Goal: Information Seeking & Learning: Learn about a topic

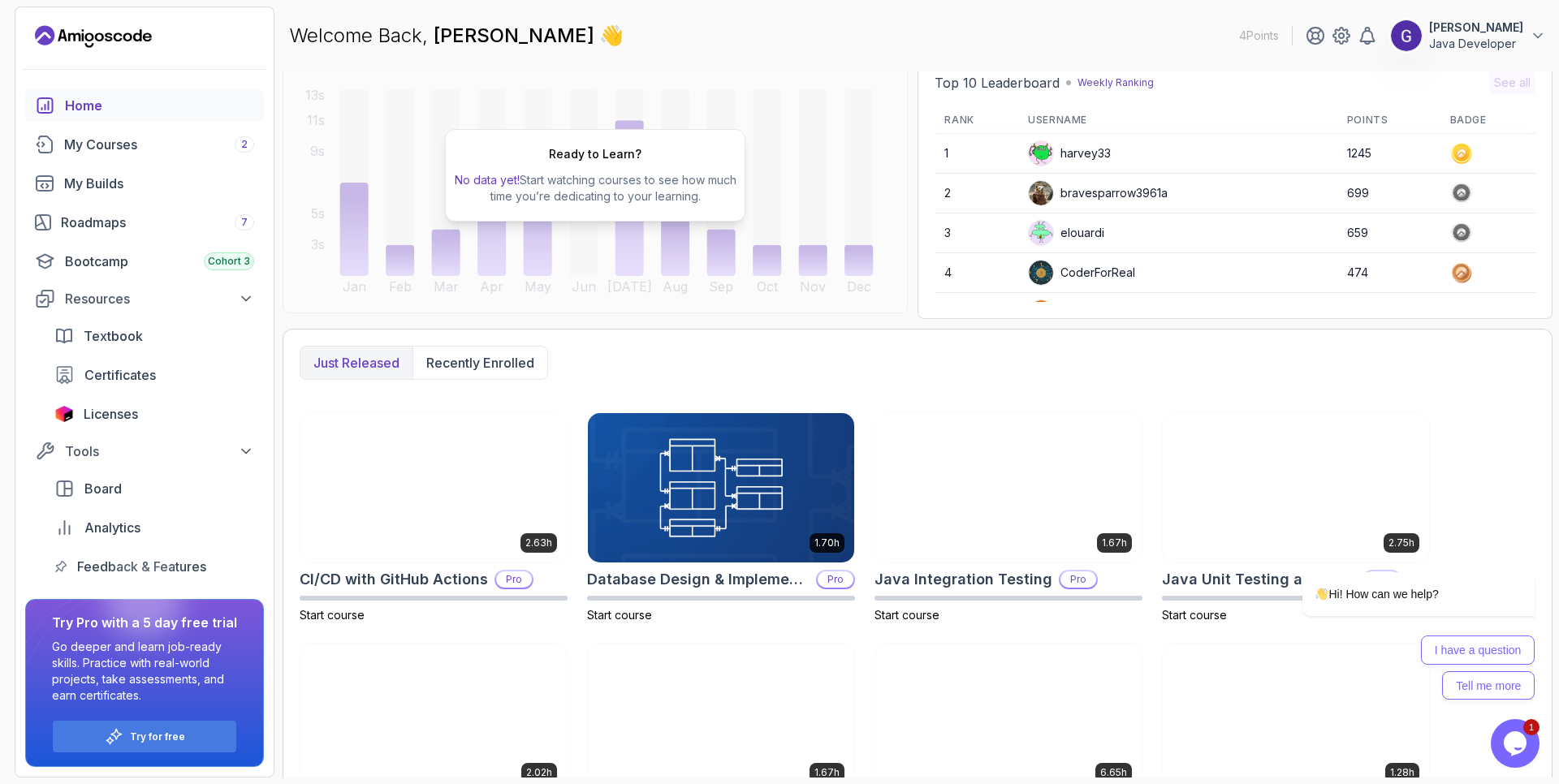
scroll to position [256, 0]
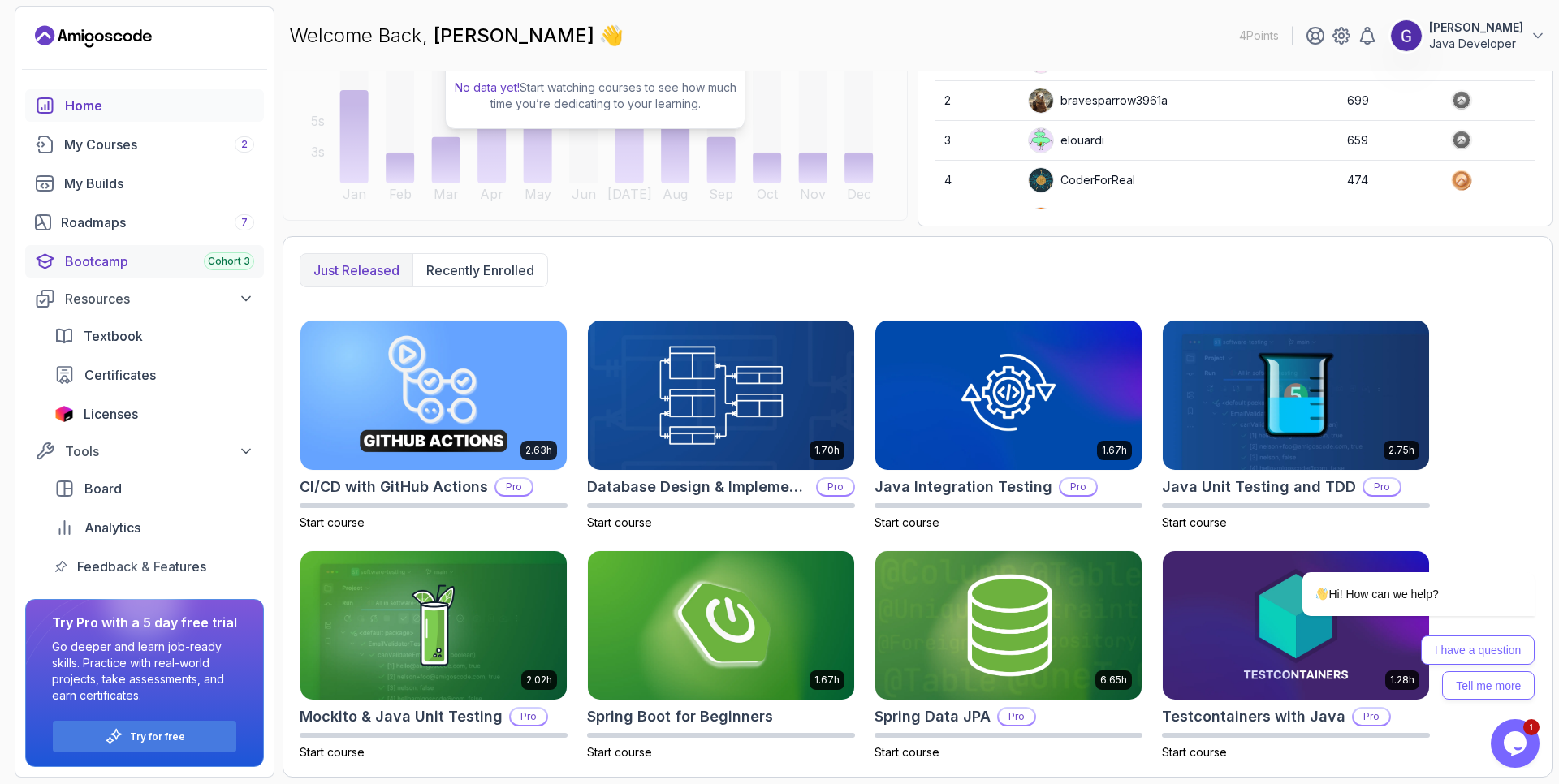
click at [99, 260] on div "Bootcamp Cohort 3" at bounding box center [159, 261] width 189 height 20
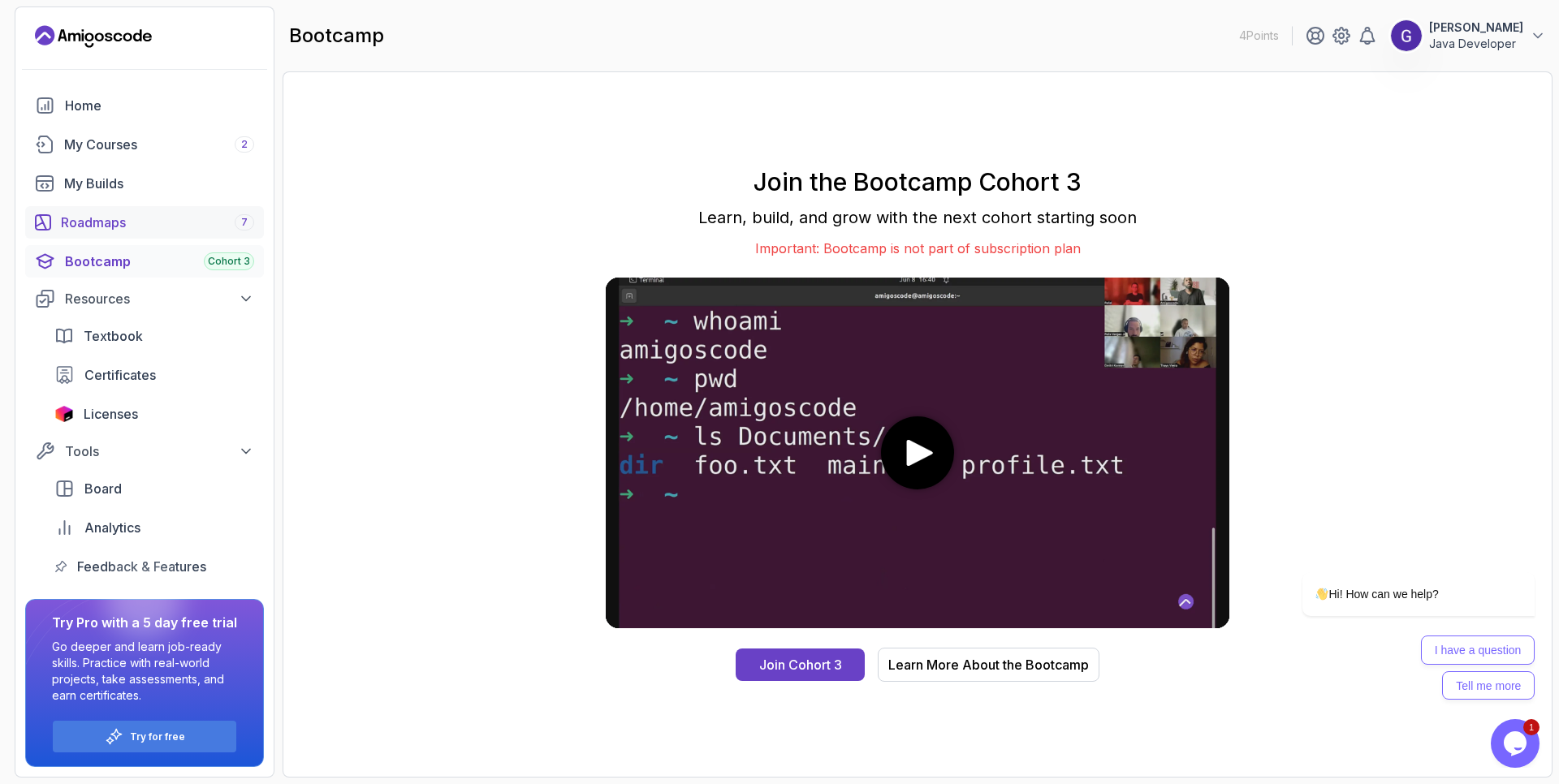
click at [104, 225] on div "Roadmaps 7" at bounding box center [157, 223] width 193 height 20
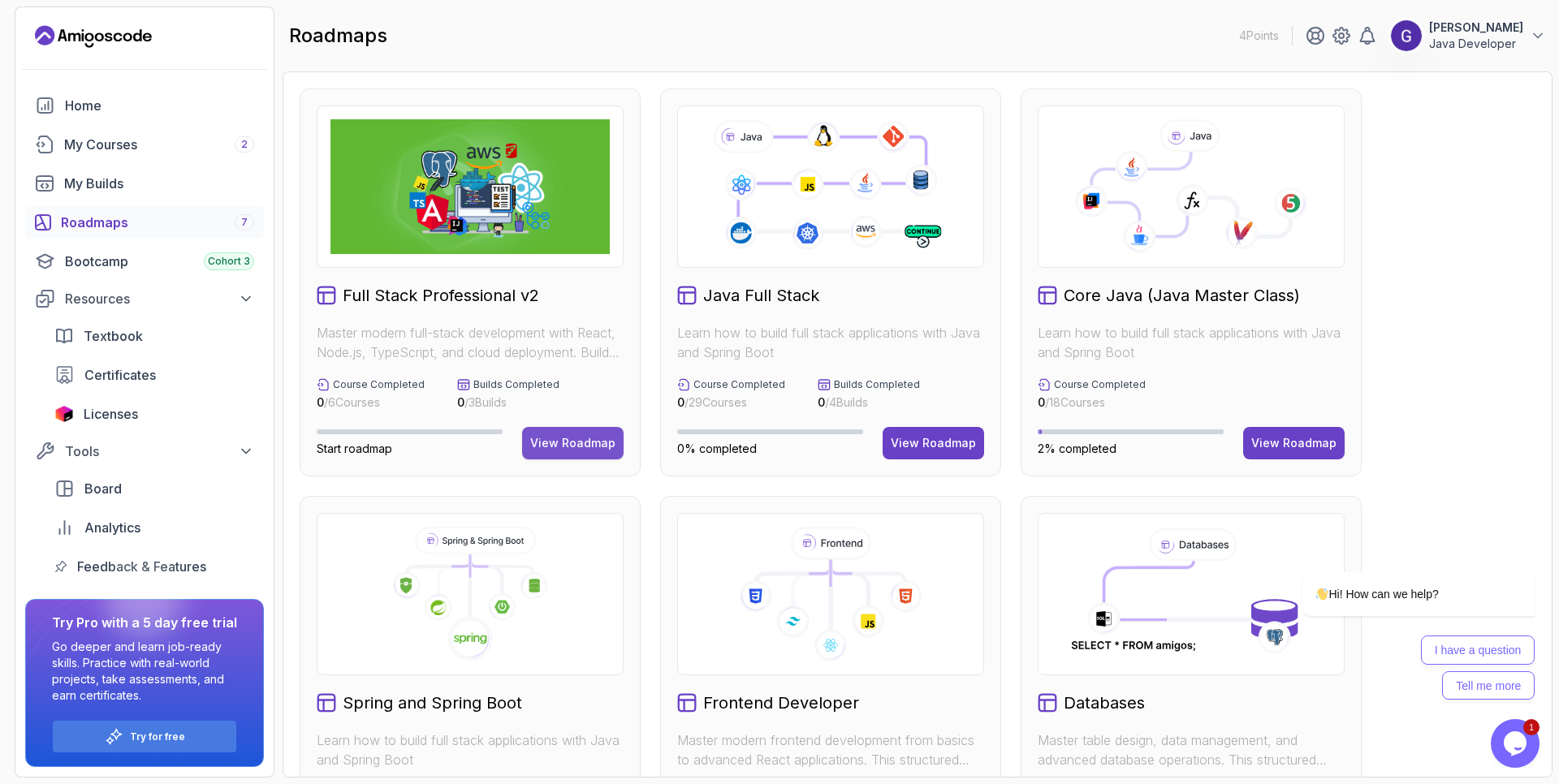
click at [583, 450] on div "View Roadmap" at bounding box center [573, 443] width 86 height 16
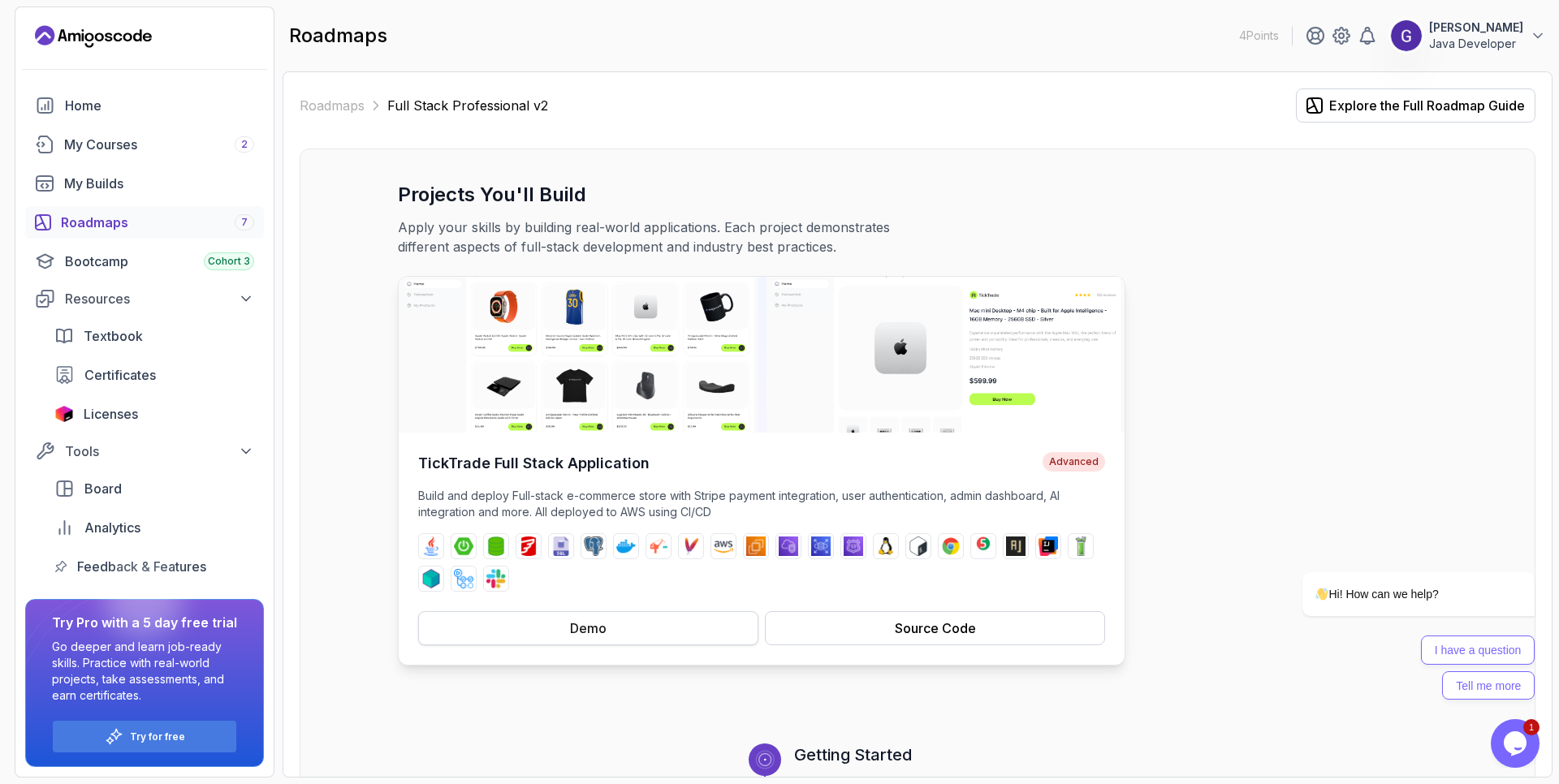
click at [589, 627] on div "Demo" at bounding box center [588, 628] width 37 height 20
click at [951, 622] on div "Source Code" at bounding box center [936, 628] width 82 height 20
click at [1457, 104] on div "Explore the Full Roadmap Guide" at bounding box center [1427, 105] width 196 height 20
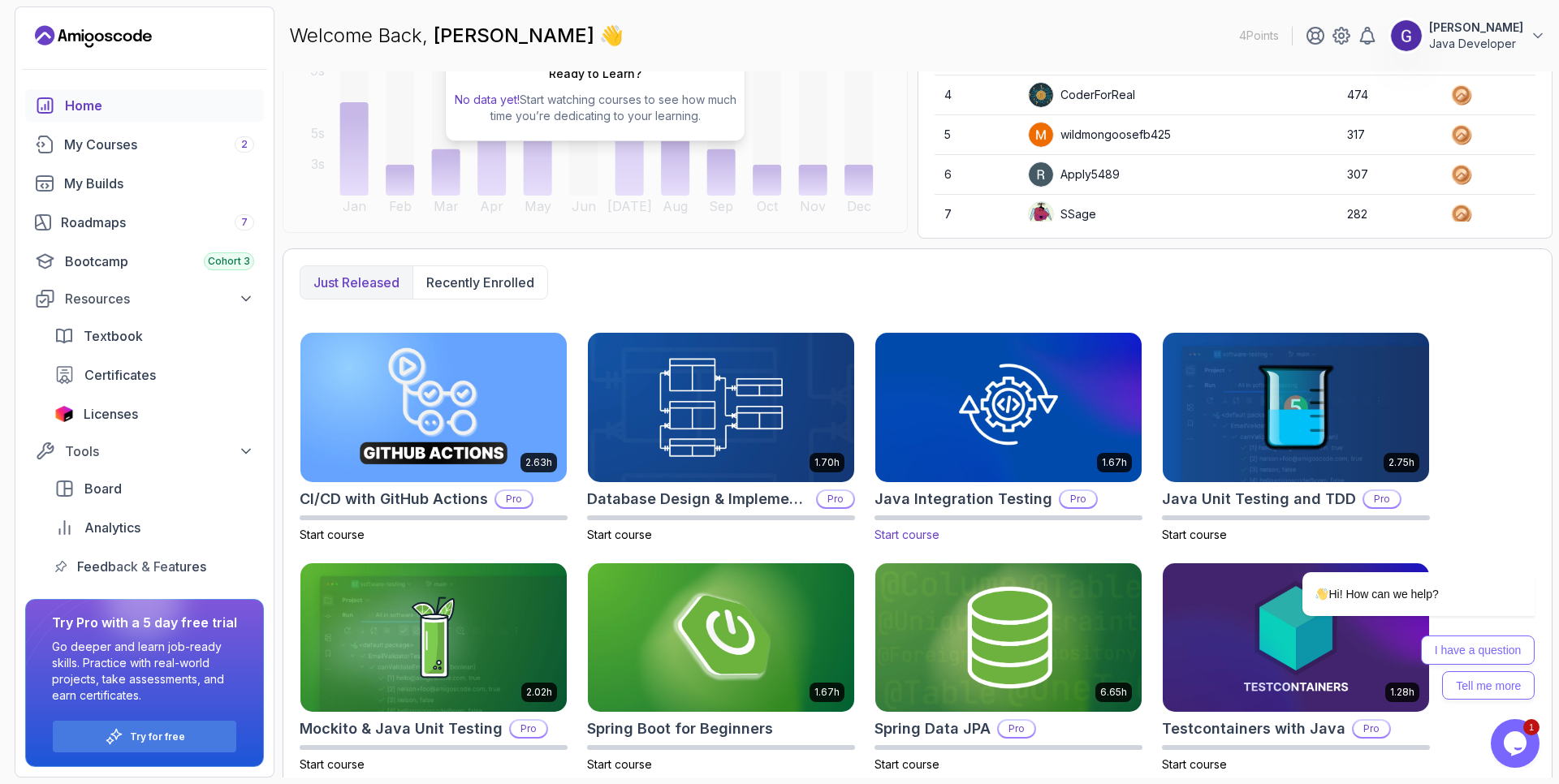
scroll to position [256, 0]
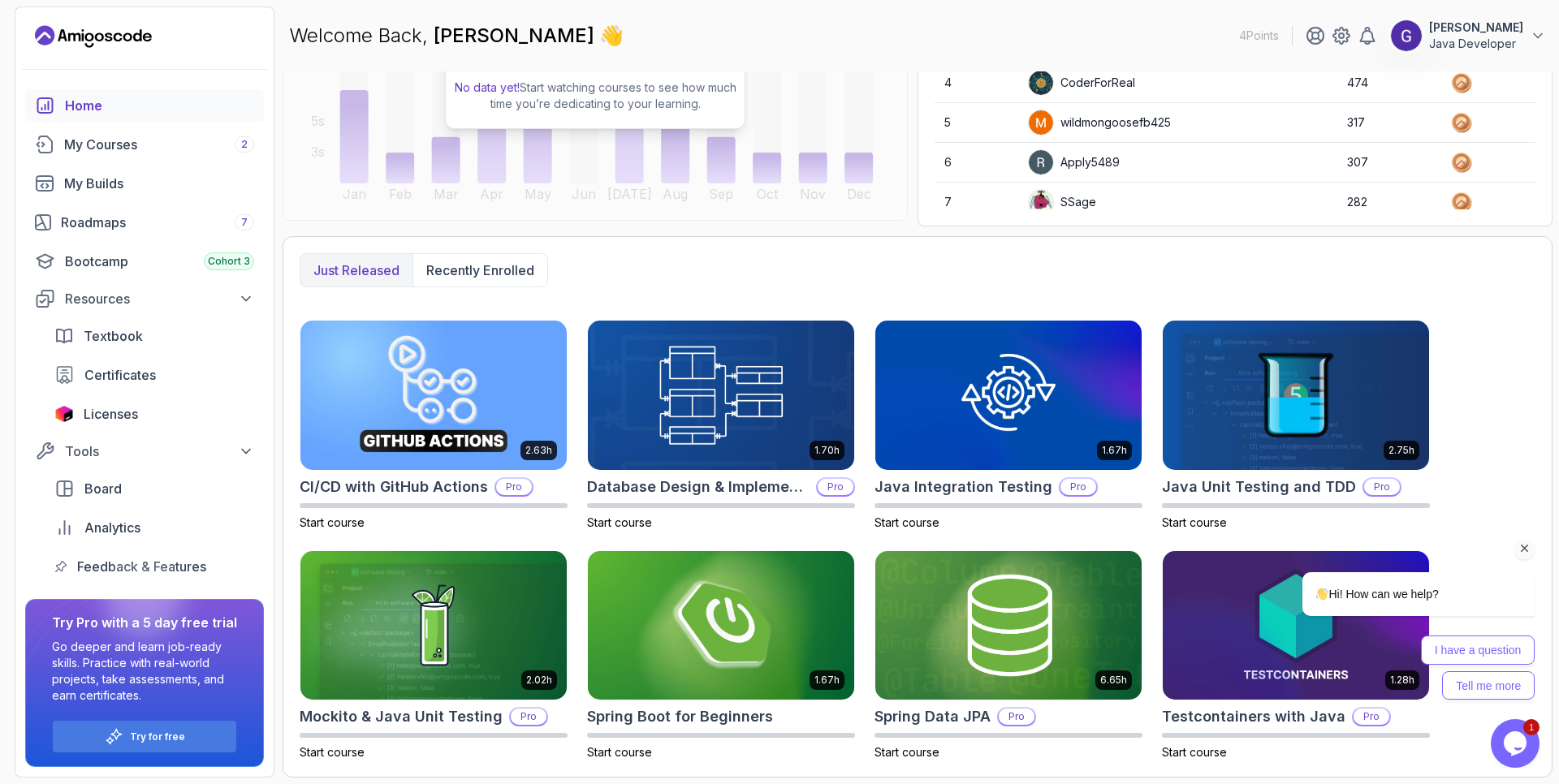
click at [1525, 550] on icon "Chat attention grabber" at bounding box center [1525, 549] width 15 height 15
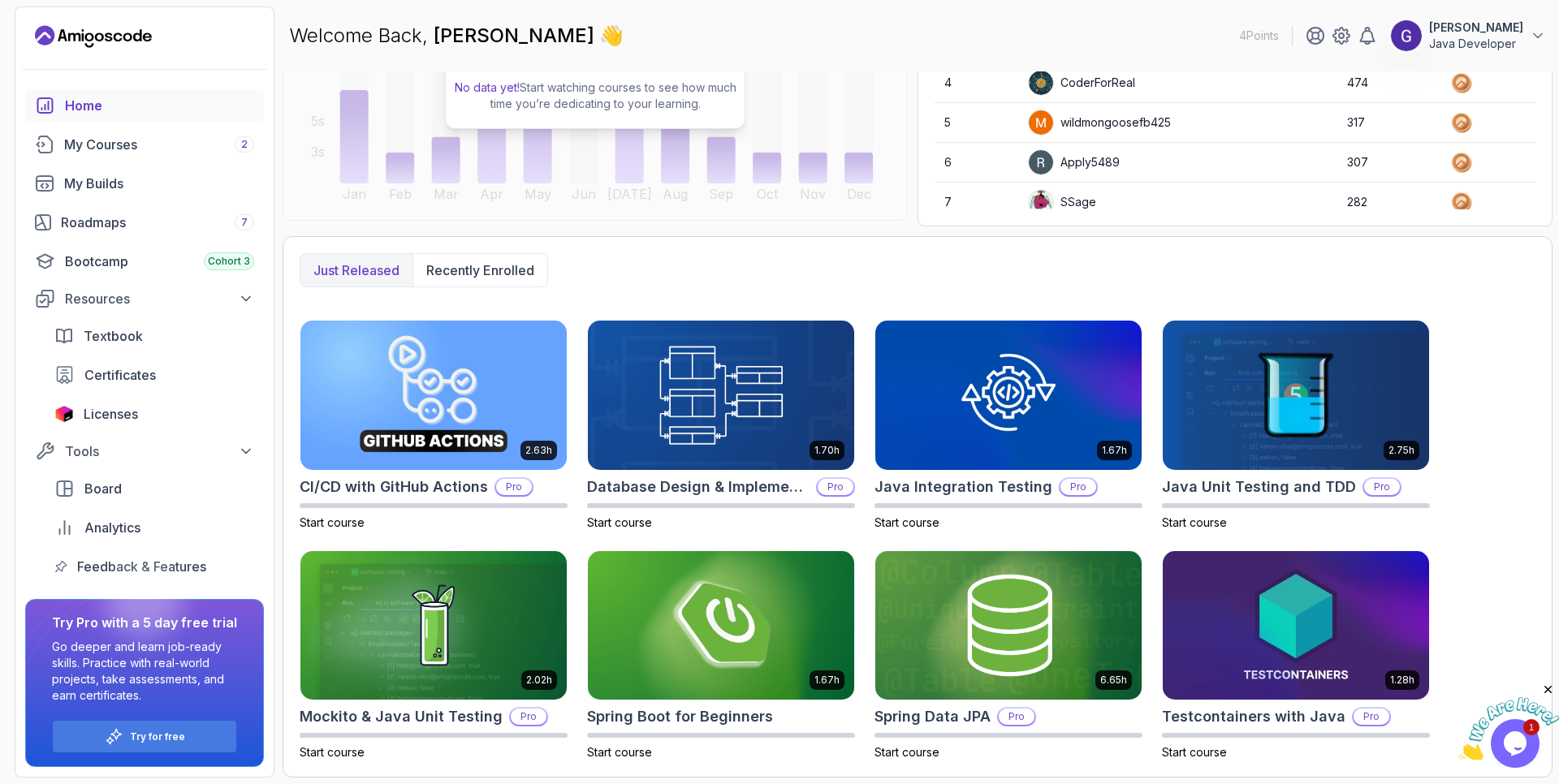
click at [1526, 744] on img at bounding box center [1508, 729] width 100 height 65
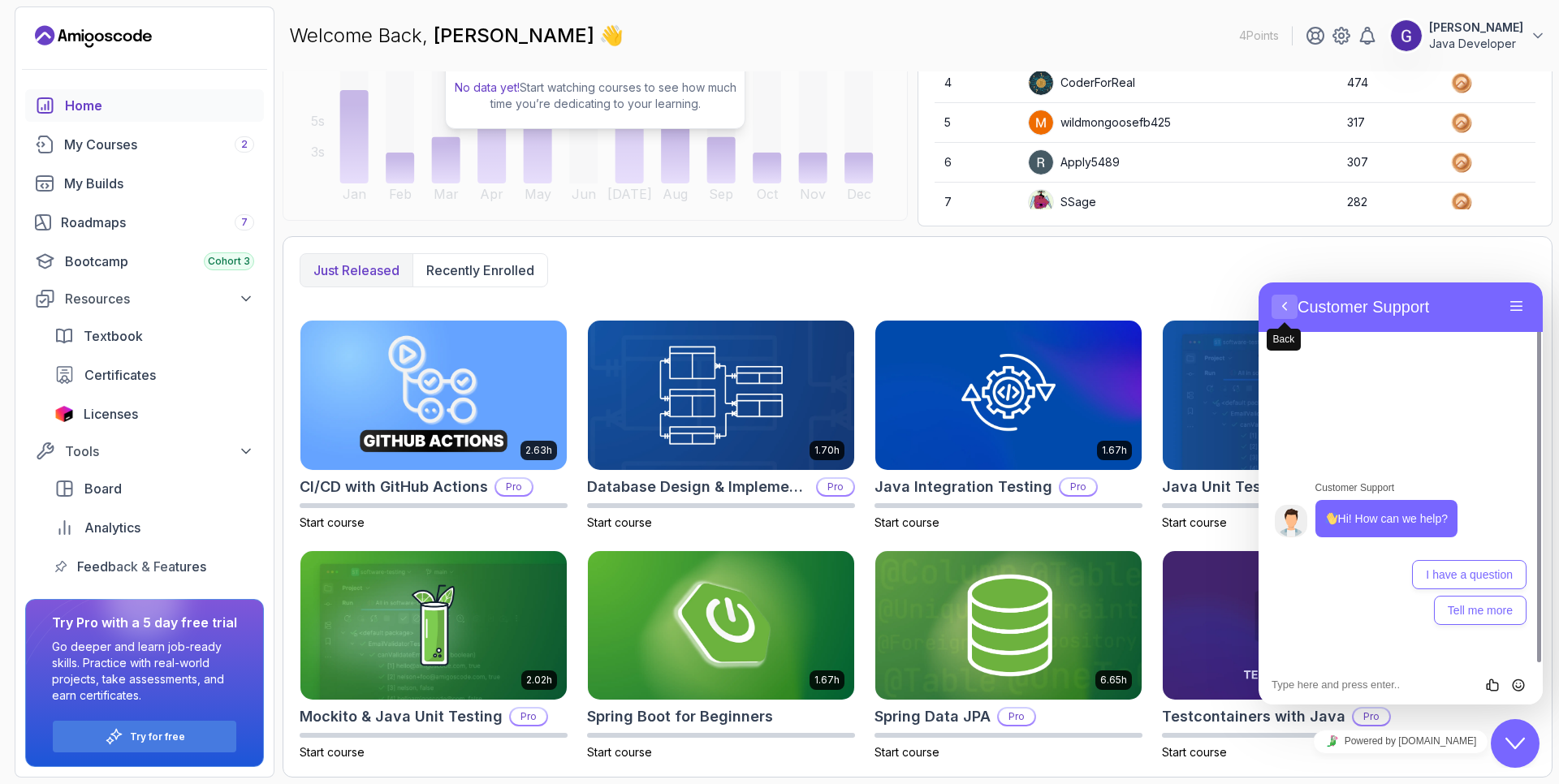
click at [1279, 302] on button "Back" at bounding box center [1285, 306] width 26 height 25
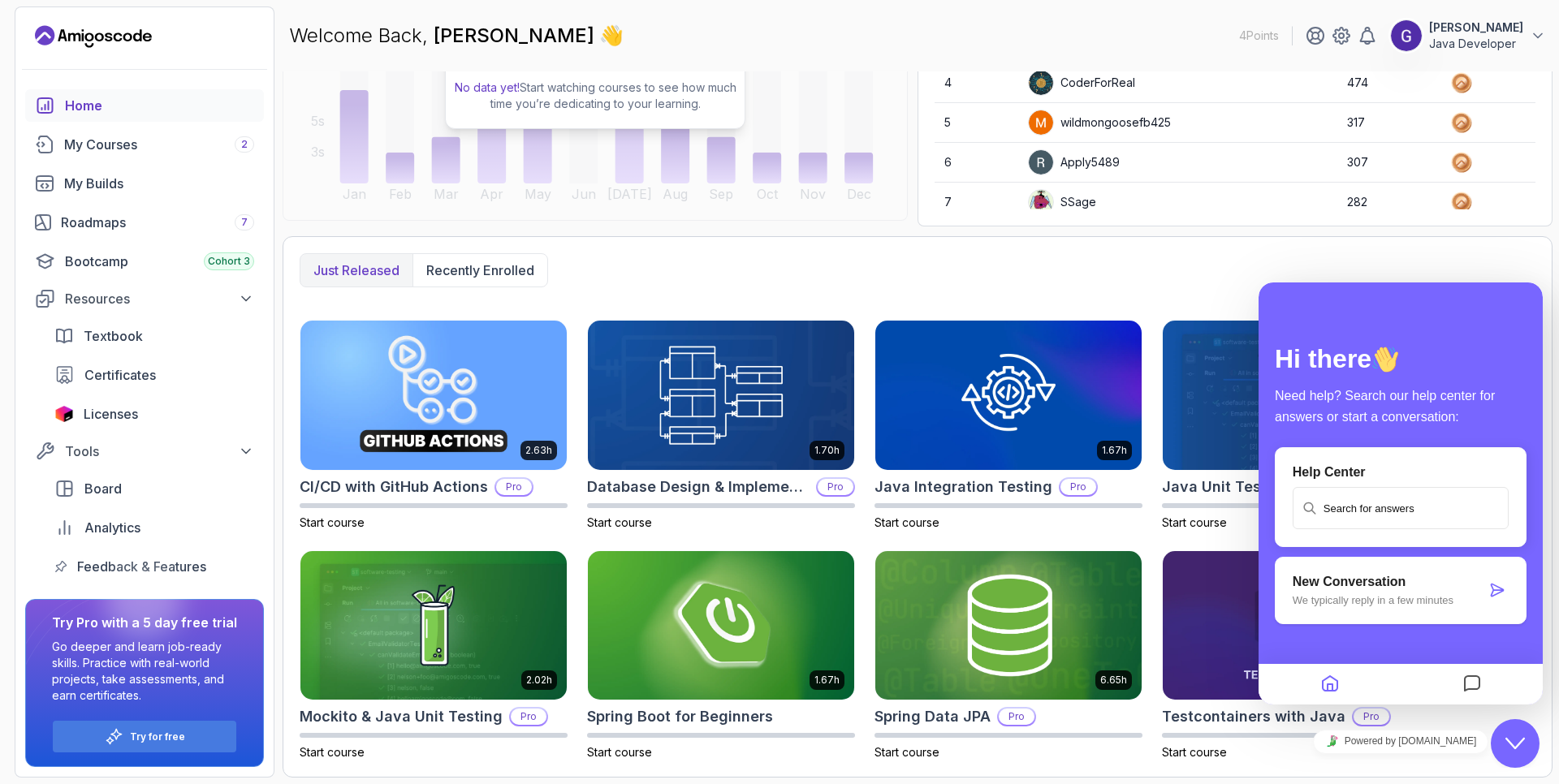
click at [1535, 270] on div "Just released Recently enrolled" at bounding box center [917, 270] width 1236 height 34
click at [1517, 751] on icon "Close Chat This icon closes the chat window." at bounding box center [1515, 743] width 20 height 20
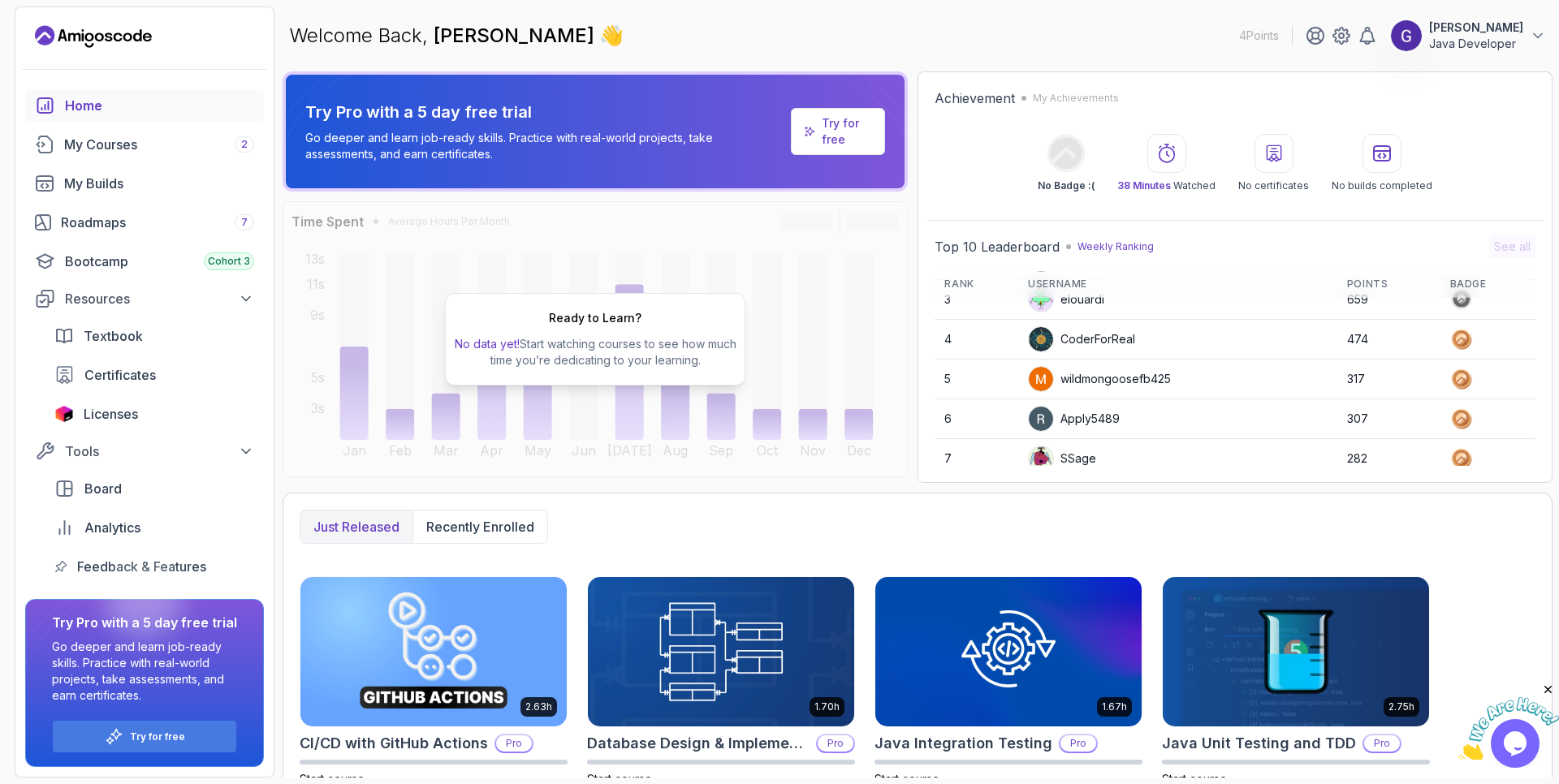
click at [67, 105] on div "Home" at bounding box center [159, 105] width 189 height 20
